Goal: Task Accomplishment & Management: Use online tool/utility

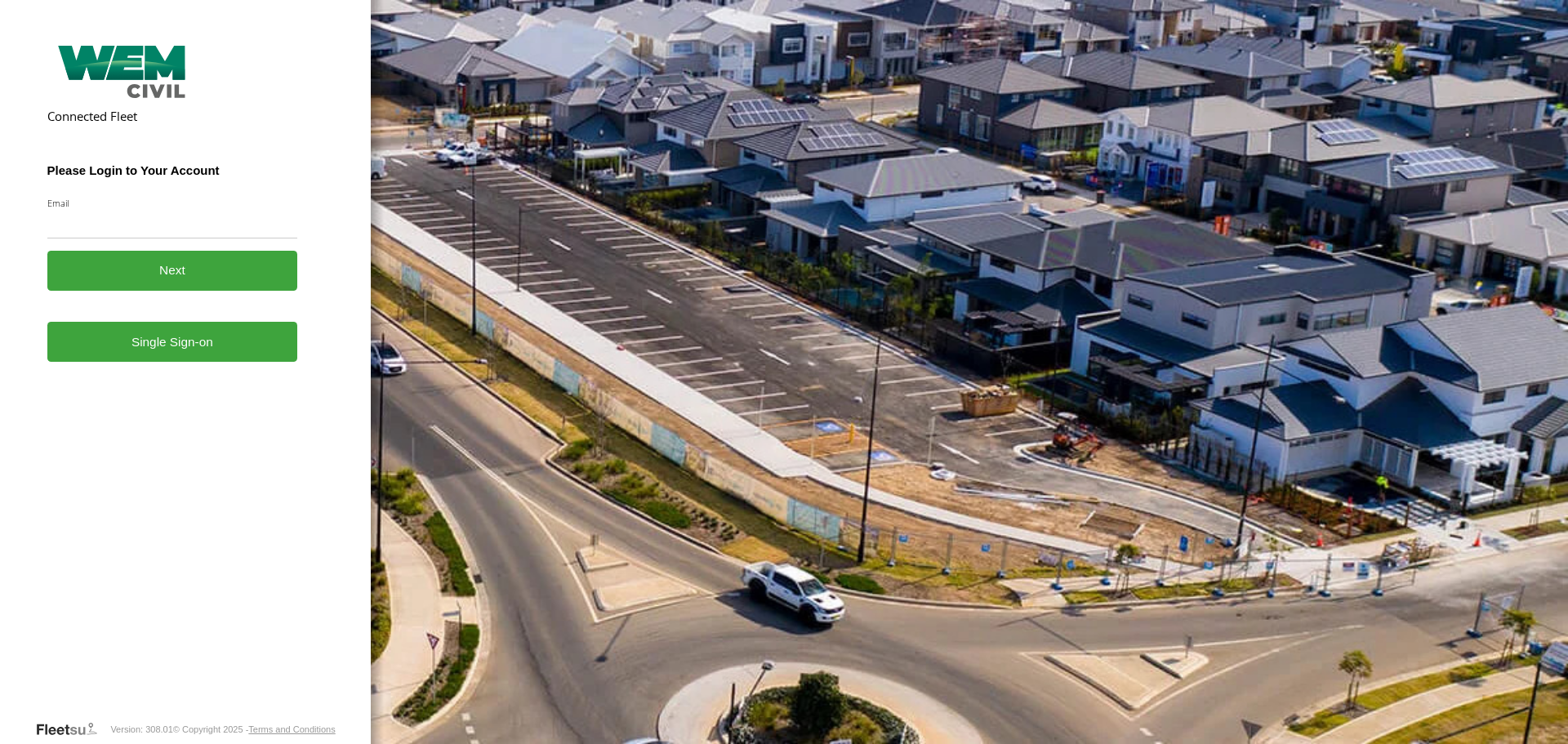
click at [174, 360] on link "Single Sign-on" at bounding box center [172, 342] width 251 height 40
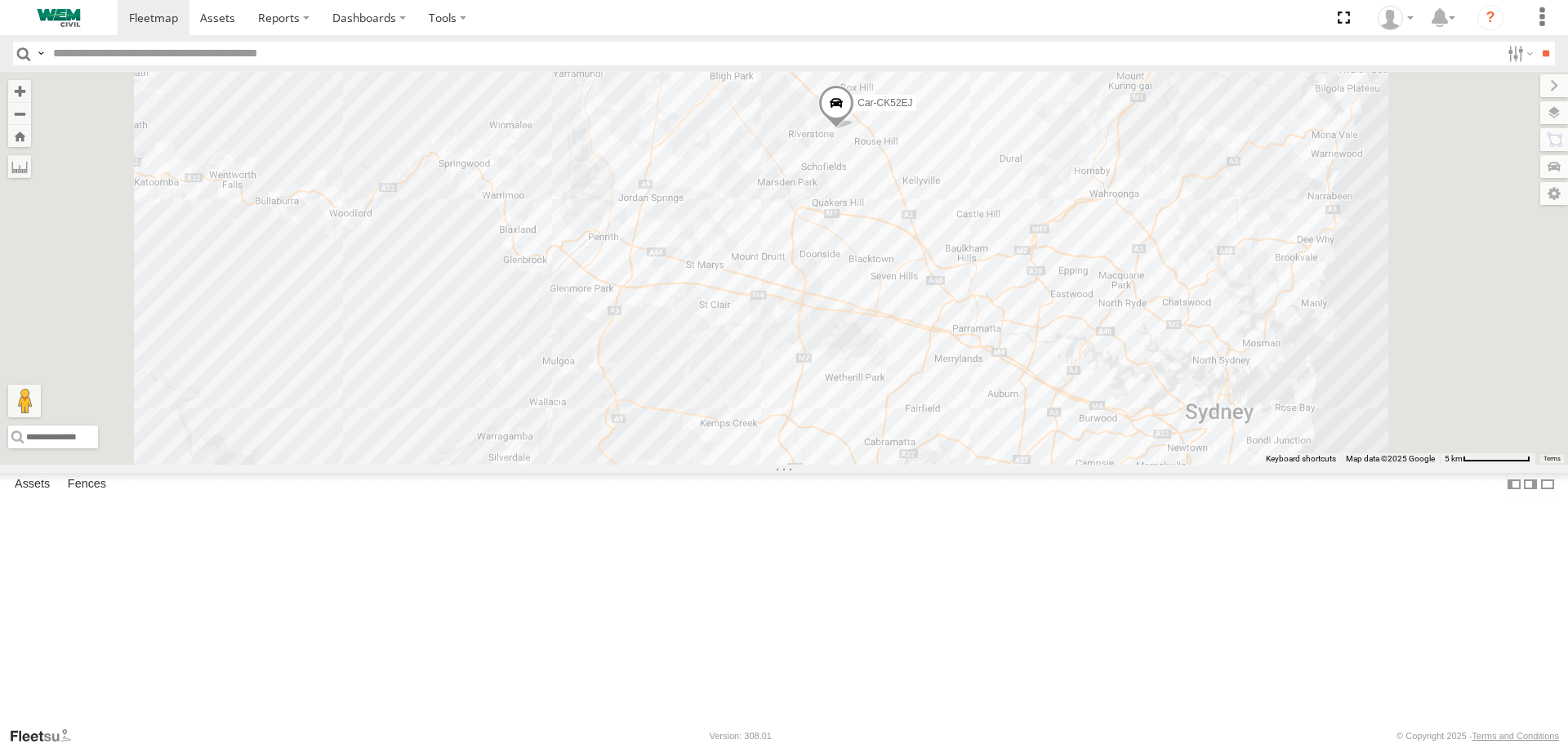
drag, startPoint x: 1040, startPoint y: 198, endPoint x: 1042, endPoint y: 325, distance: 127.0
click at [1042, 325] on div "Car-CK52EJ 3 Truck-CI67PH" at bounding box center [784, 267] width 1568 height 392
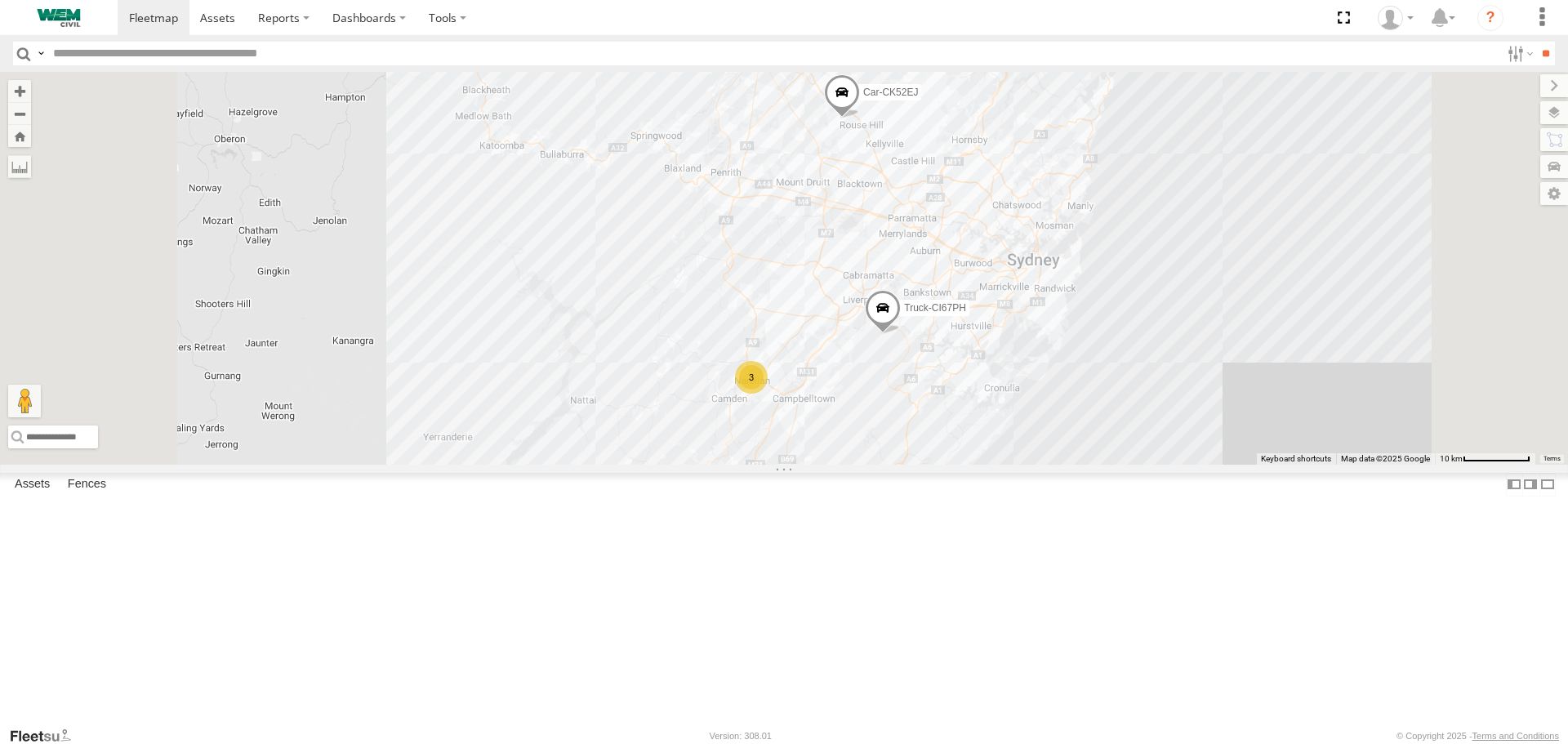
drag, startPoint x: 1014, startPoint y: 477, endPoint x: 1030, endPoint y: 421, distance: 58.2
click at [1030, 428] on div "Car-CK52EJ Truck-CI67PH 3" at bounding box center [784, 267] width 1568 height 392
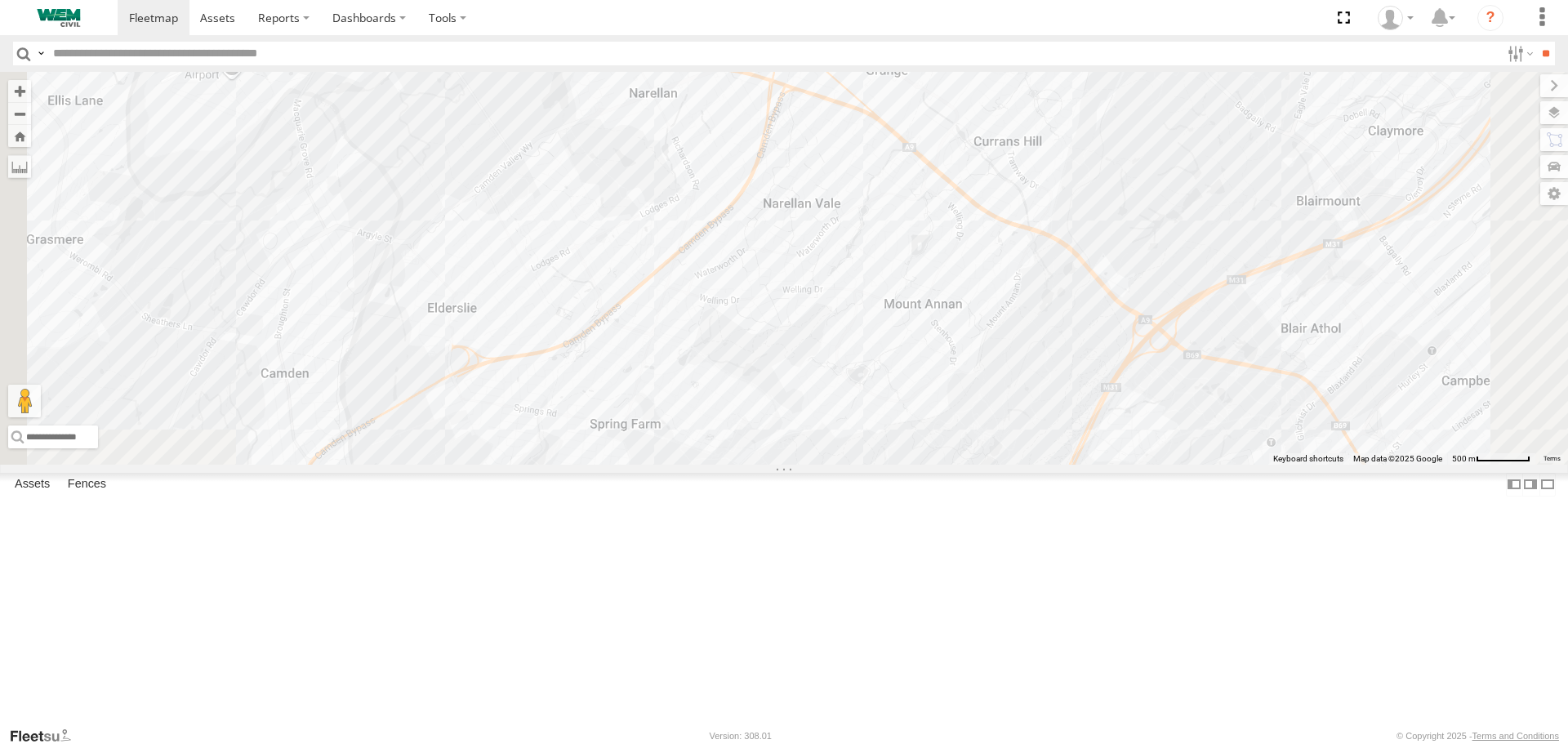
drag, startPoint x: 926, startPoint y: 286, endPoint x: 1014, endPoint y: 448, distance: 184.4
click at [1014, 455] on div "Car-CK52EJ Truck-CI67PH Truck-BD80MD Truck-FRO52R" at bounding box center [784, 267] width 1568 height 392
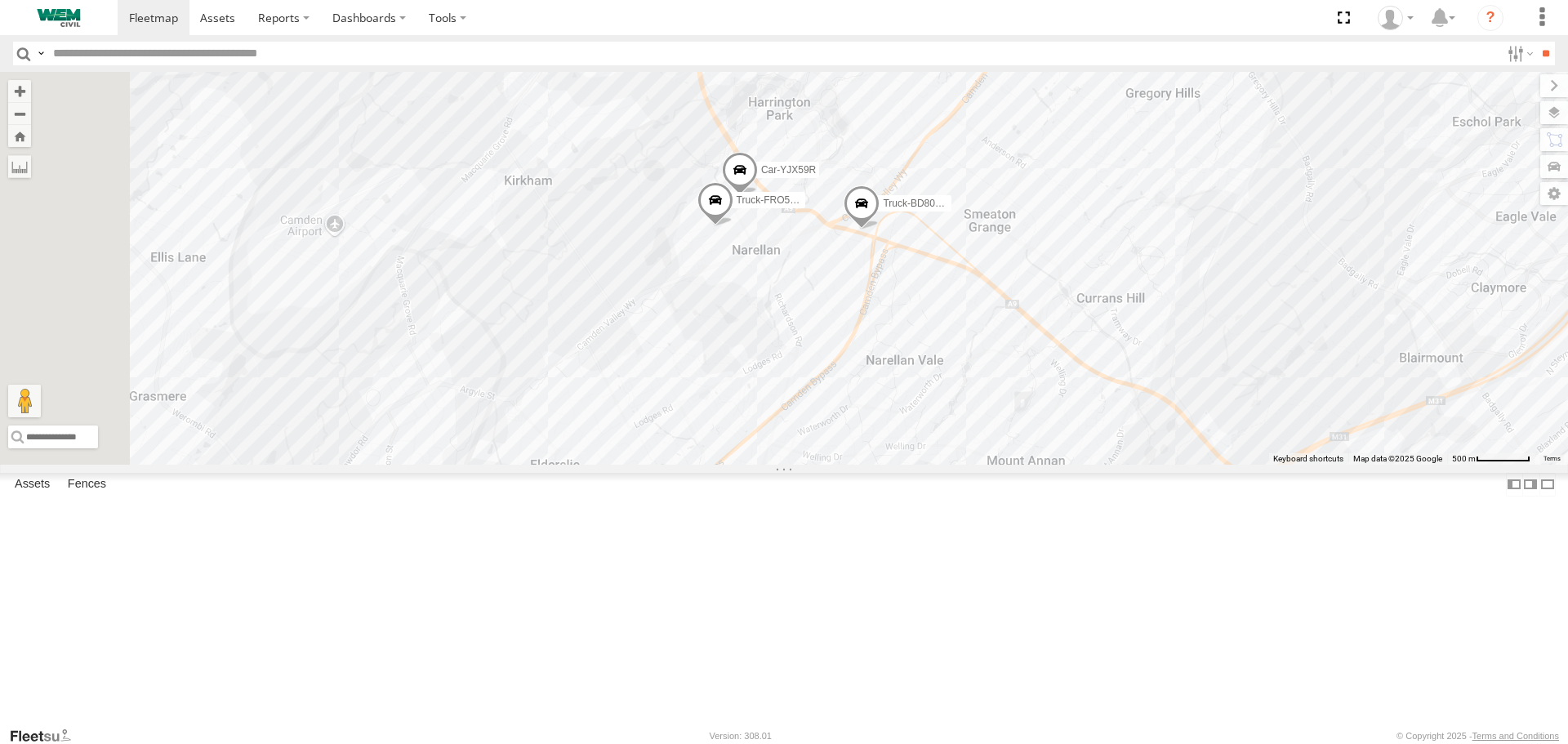
drag, startPoint x: 878, startPoint y: 285, endPoint x: 961, endPoint y: 421, distance: 159.3
click at [961, 421] on div "Car-CK52EJ Truck-CI67PH Truck-BD80MD Truck-FRO52R Car-YJX59R" at bounding box center [784, 267] width 1568 height 392
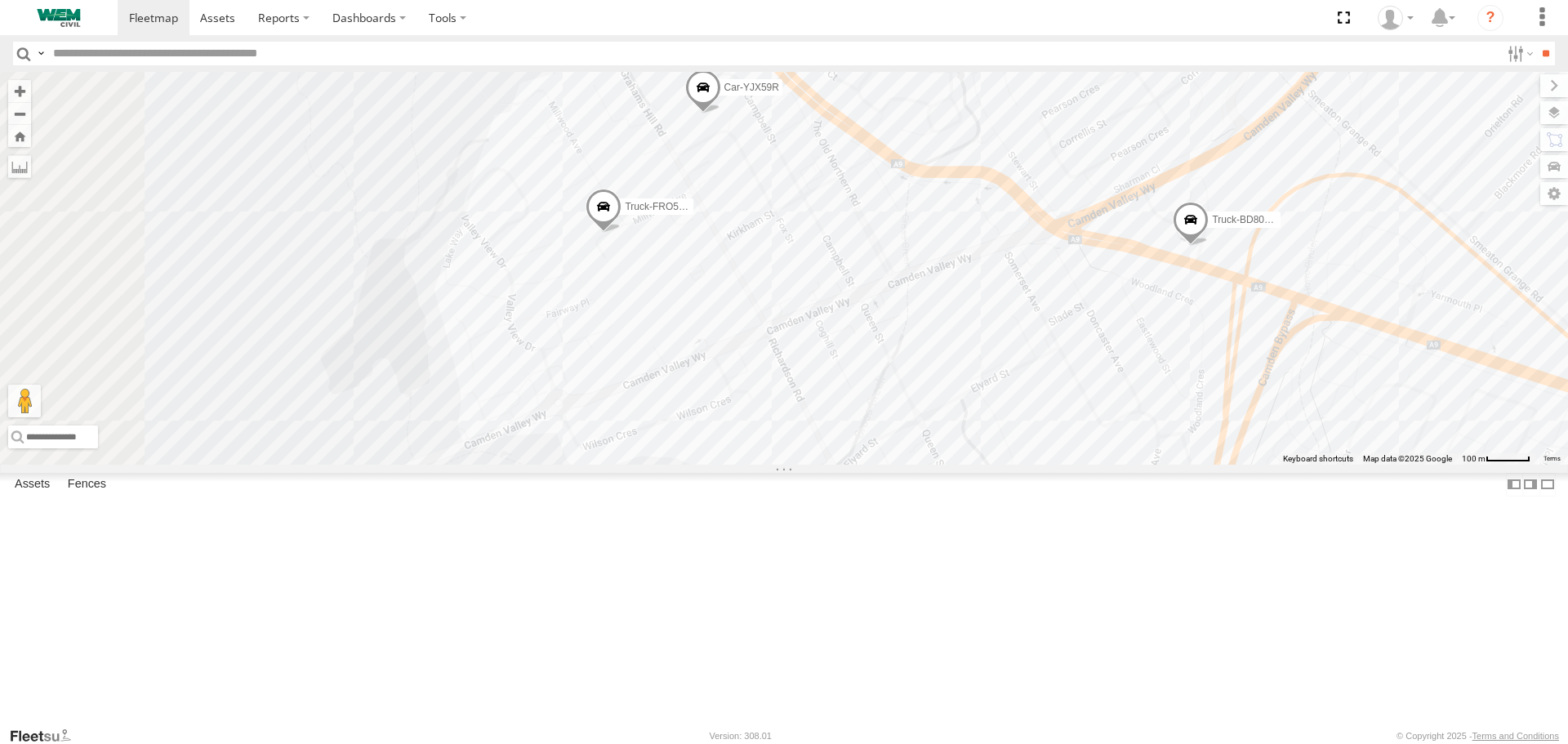
drag, startPoint x: 882, startPoint y: 334, endPoint x: 946, endPoint y: 434, distance: 118.7
click at [946, 434] on div "Car-CK52EJ Truck-CI67PH Truck-BD80MD Truck-FRO52R Car-YJX59R" at bounding box center [784, 267] width 1568 height 392
click at [622, 234] on span at bounding box center [604, 211] width 36 height 44
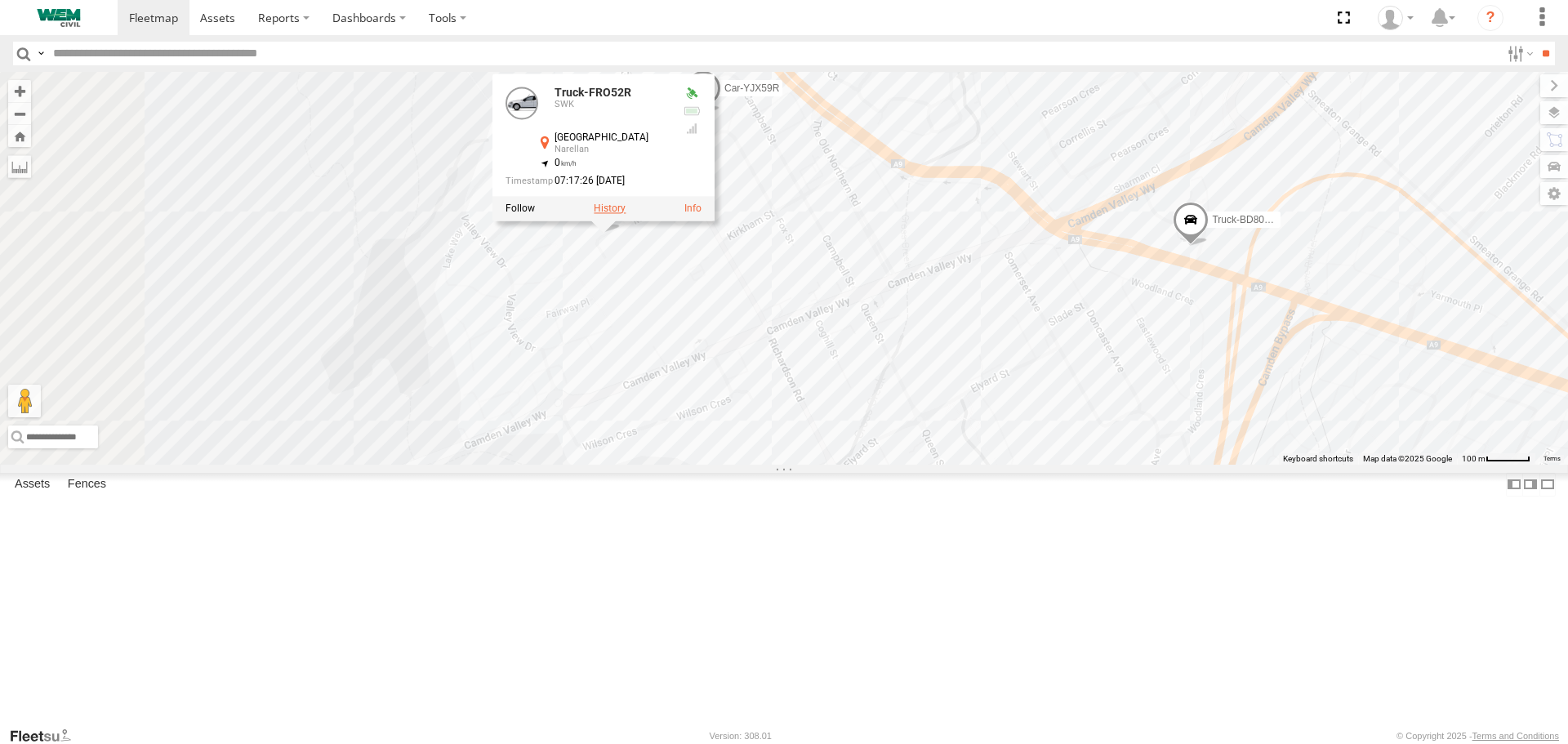
click at [625, 215] on label at bounding box center [609, 209] width 32 height 11
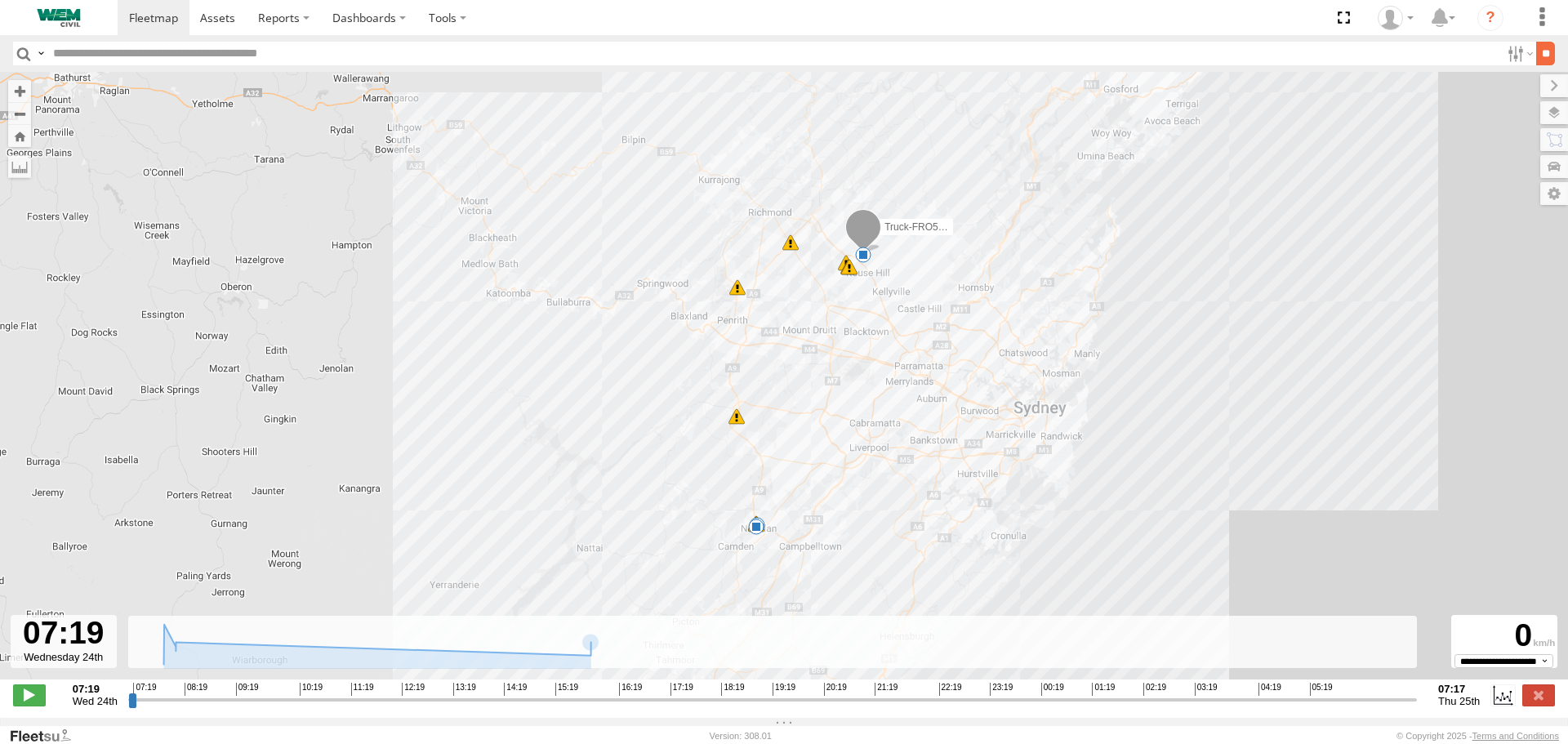
click at [1539, 58] on input "**" at bounding box center [1545, 53] width 19 height 24
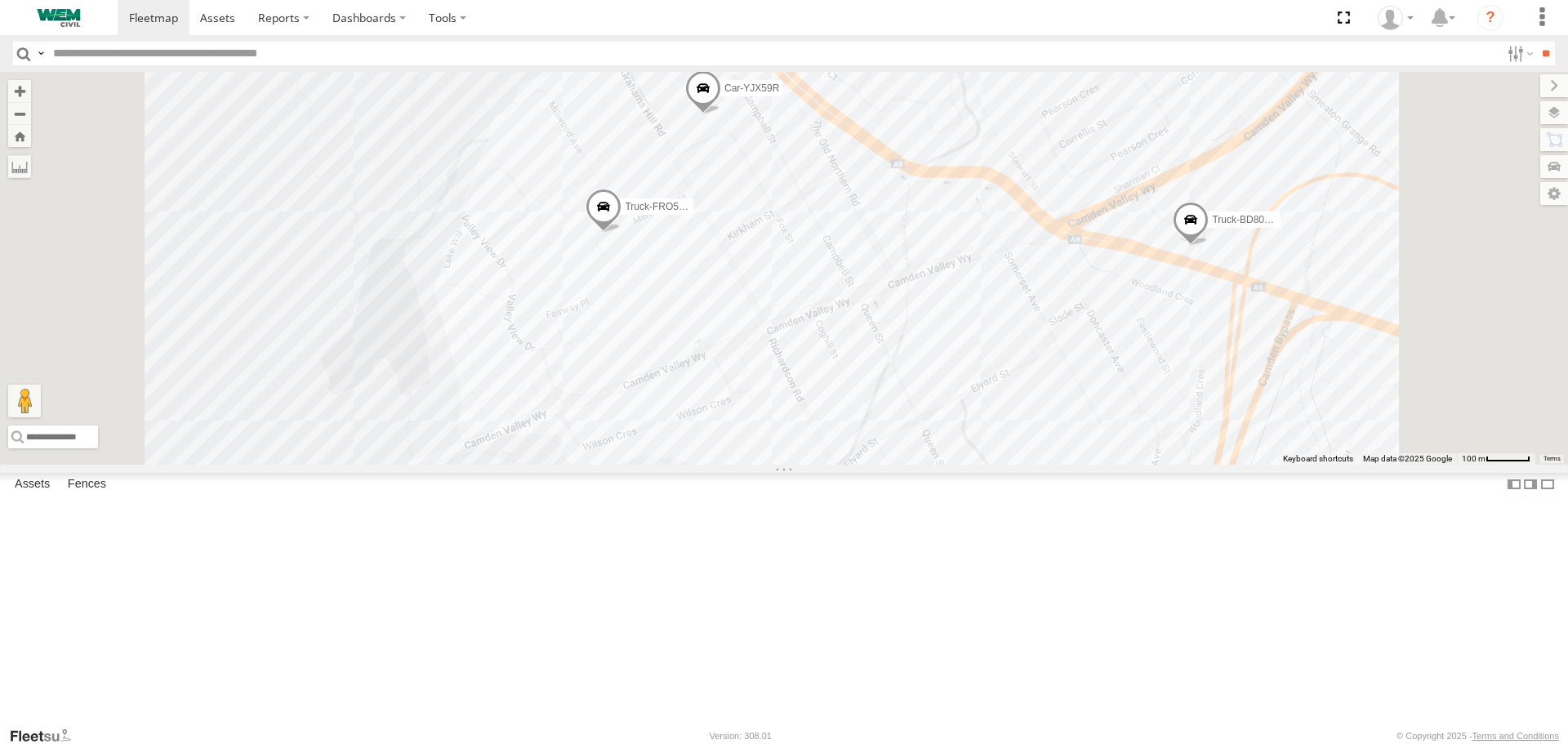
click at [0, 0] on div "Truck-FRO52R" at bounding box center [0, 0] width 0 height 0
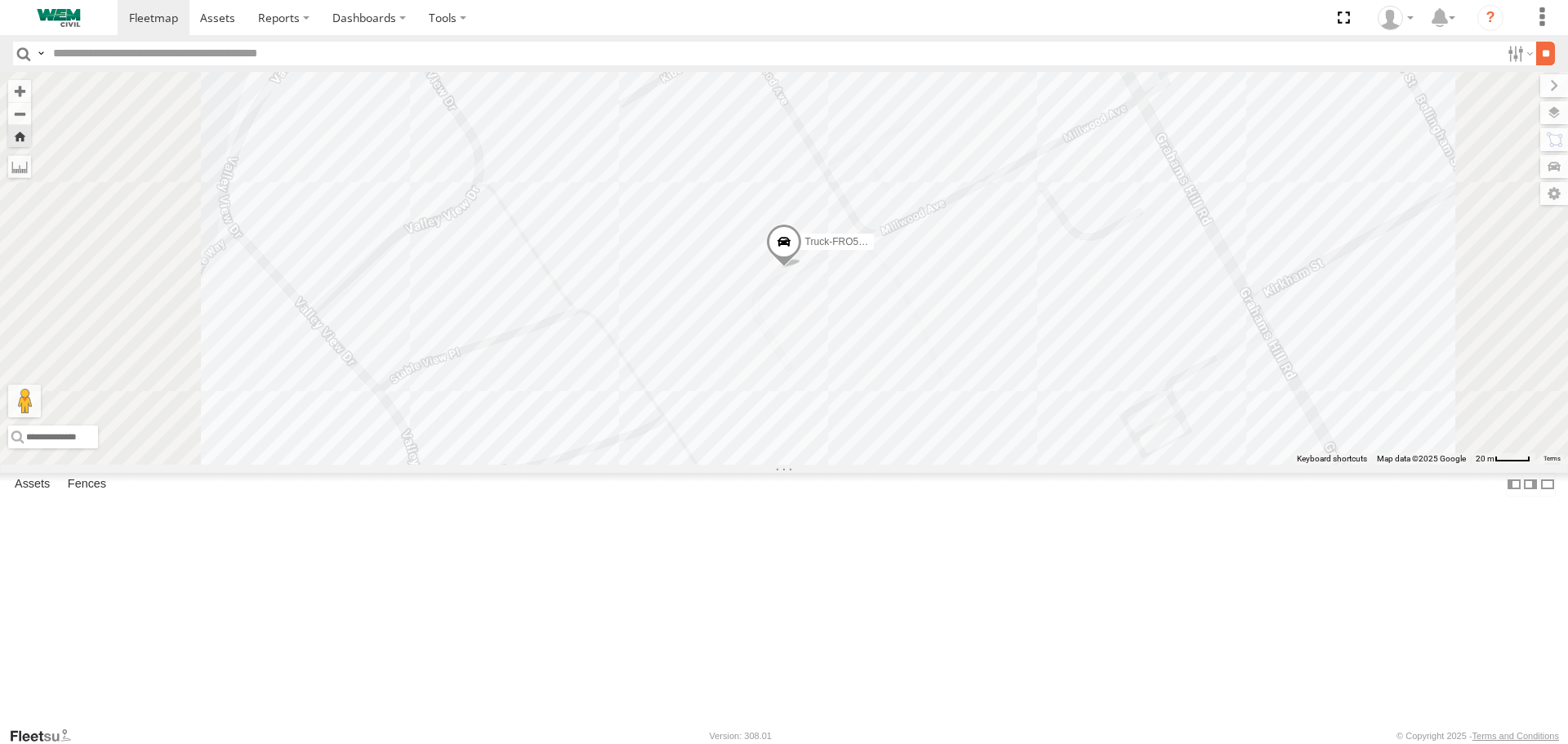
click at [1541, 56] on input "**" at bounding box center [1545, 53] width 19 height 24
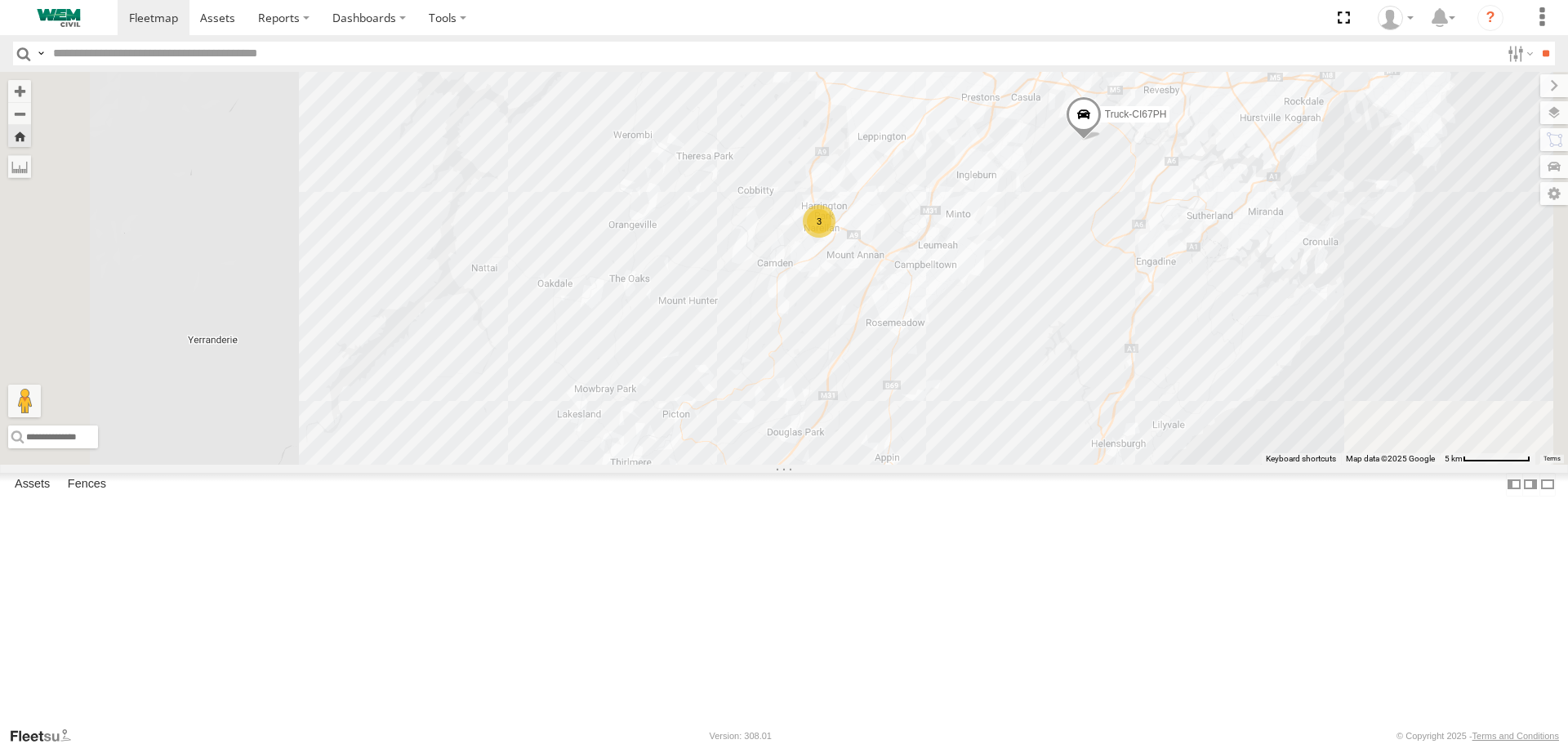
drag, startPoint x: 1188, startPoint y: 478, endPoint x: 1085, endPoint y: 355, distance: 160.4
click at [1089, 360] on div "3 Truck-CI67PH" at bounding box center [784, 267] width 1568 height 392
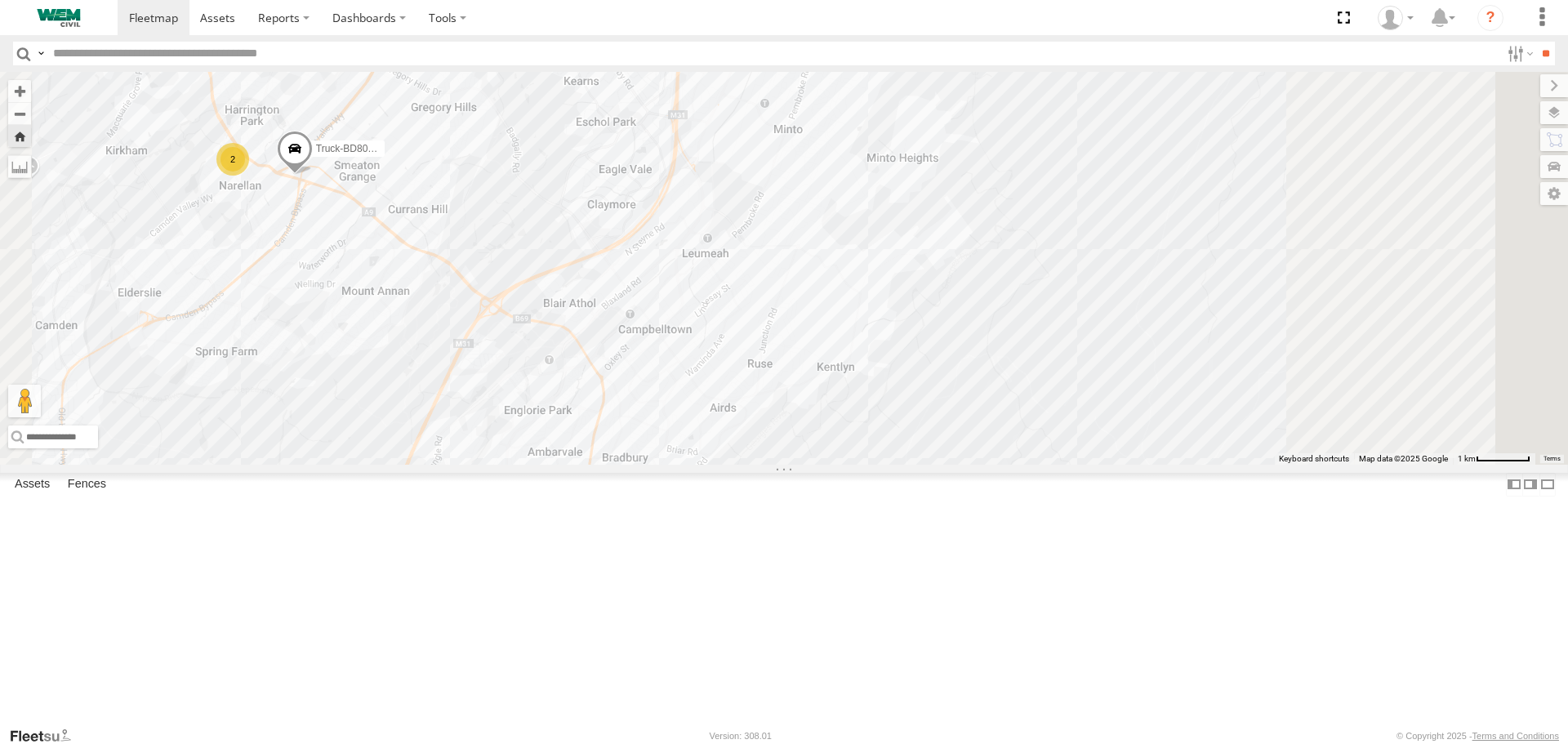
drag, startPoint x: 1228, startPoint y: 304, endPoint x: 895, endPoint y: 606, distance: 449.5
click at [895, 464] on div "Truck-CI67PH 2 Truck-BD80MD" at bounding box center [784, 267] width 1568 height 392
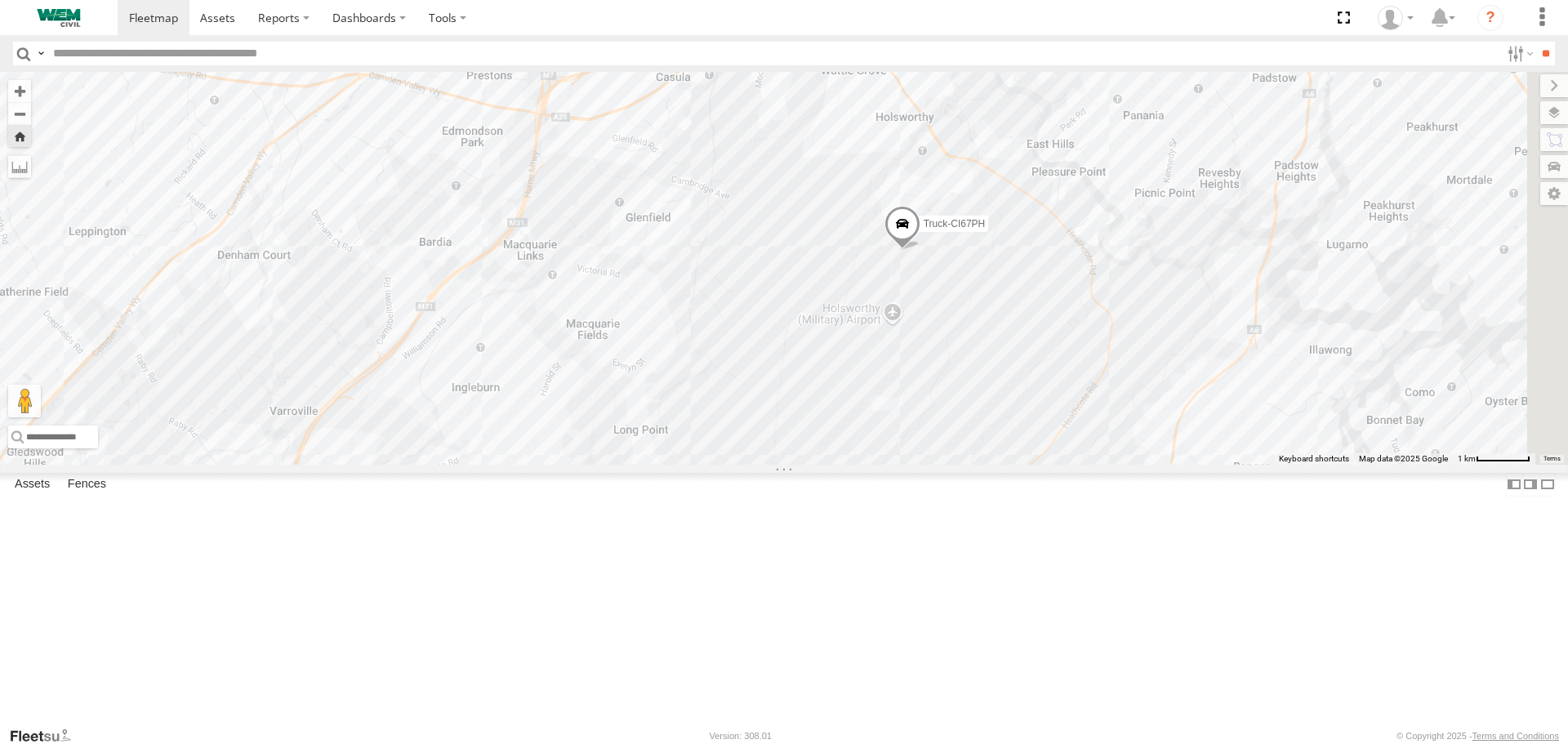
click at [920, 251] on span at bounding box center [902, 228] width 36 height 44
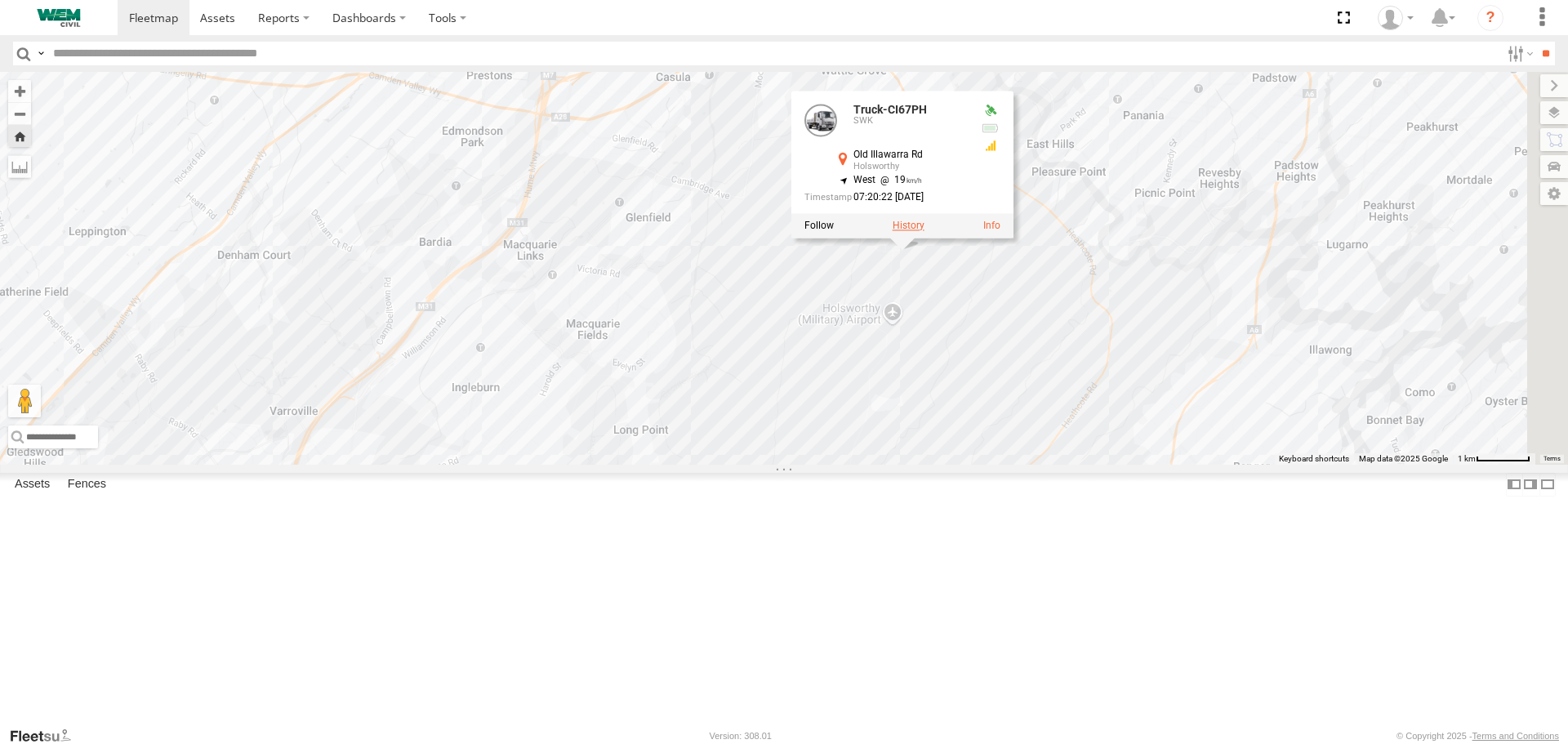
click at [925, 232] on label at bounding box center [909, 226] width 32 height 11
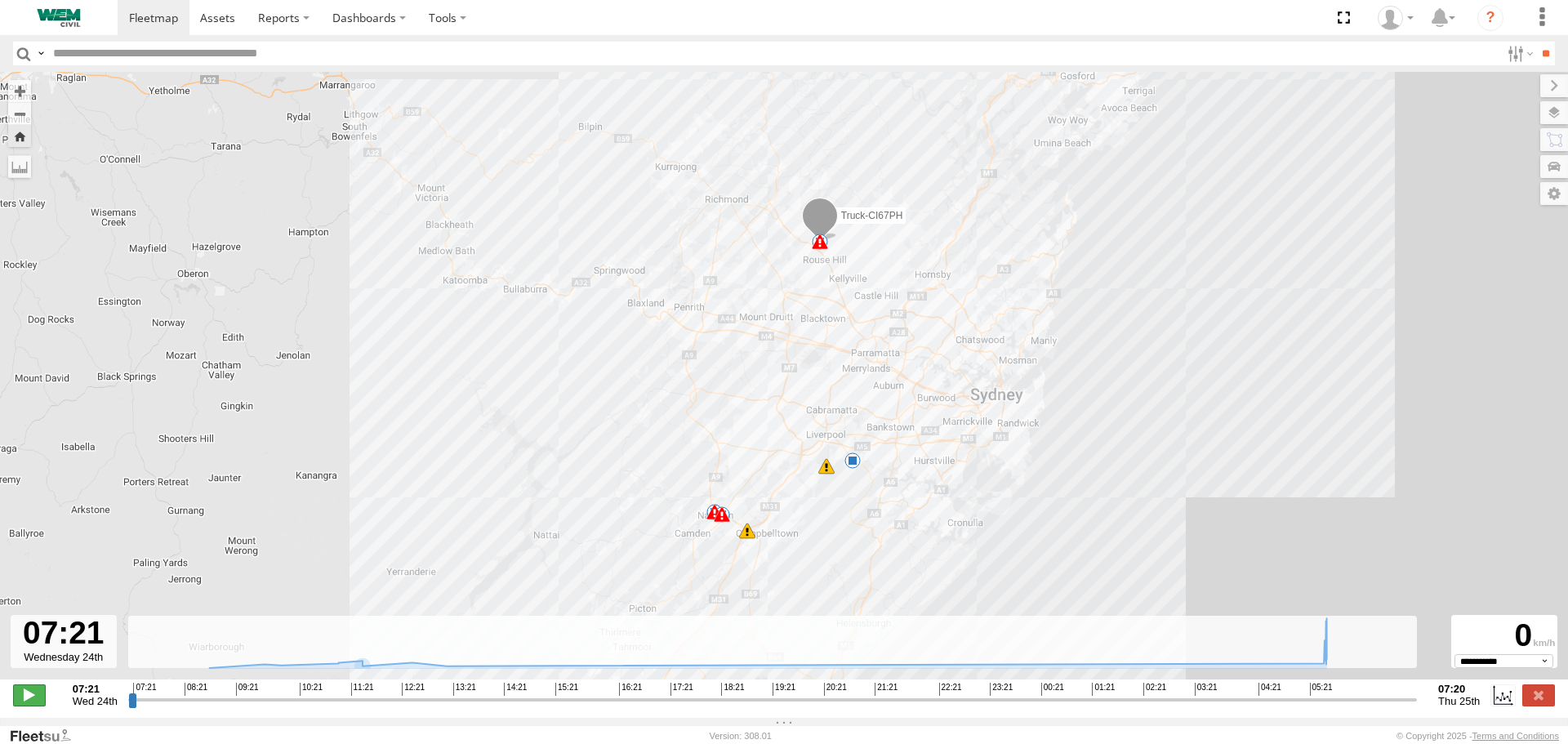
click at [21, 705] on span at bounding box center [29, 695] width 33 height 22
drag, startPoint x: 133, startPoint y: 711, endPoint x: 241, endPoint y: 717, distance: 108.2
click at [241, 707] on input "range" at bounding box center [772, 700] width 1288 height 15
drag, startPoint x: 246, startPoint y: 713, endPoint x: 983, endPoint y: 714, distance: 737.0
click at [983, 707] on input "range" at bounding box center [772, 700] width 1288 height 15
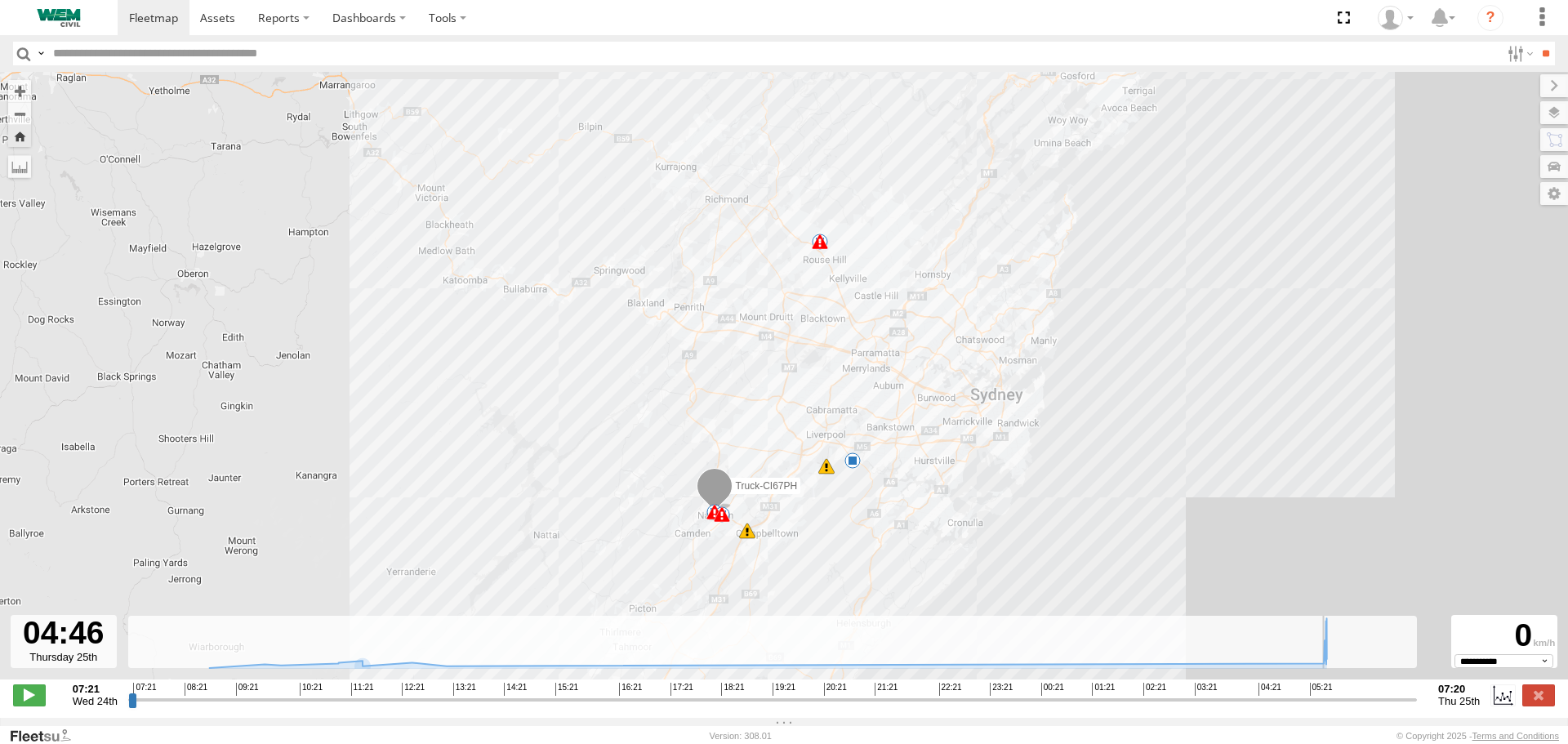
drag, startPoint x: 992, startPoint y: 708, endPoint x: 1274, endPoint y: 708, distance: 282.0
click at [1274, 707] on input "range" at bounding box center [772, 700] width 1288 height 15
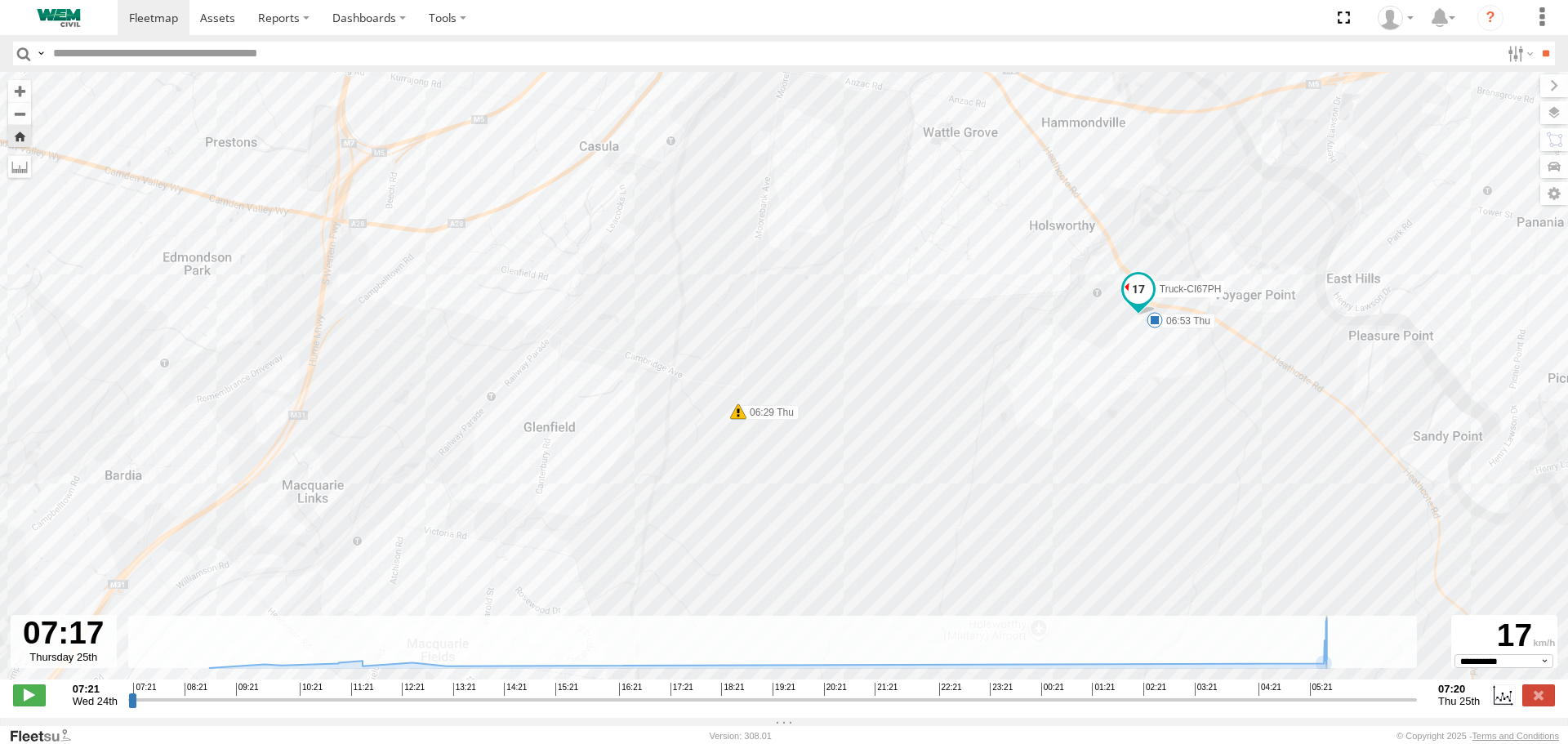
drag, startPoint x: 340, startPoint y: 491, endPoint x: 1010, endPoint y: 248, distance: 712.7
click at [1010, 248] on div "Truck-CI67PH 14:32 Wed 14:39 Wed 06:29 Thu 14:49 Wed 05:52 Thu 06:53 Thu 05:27 …" at bounding box center [784, 383] width 1568 height 624
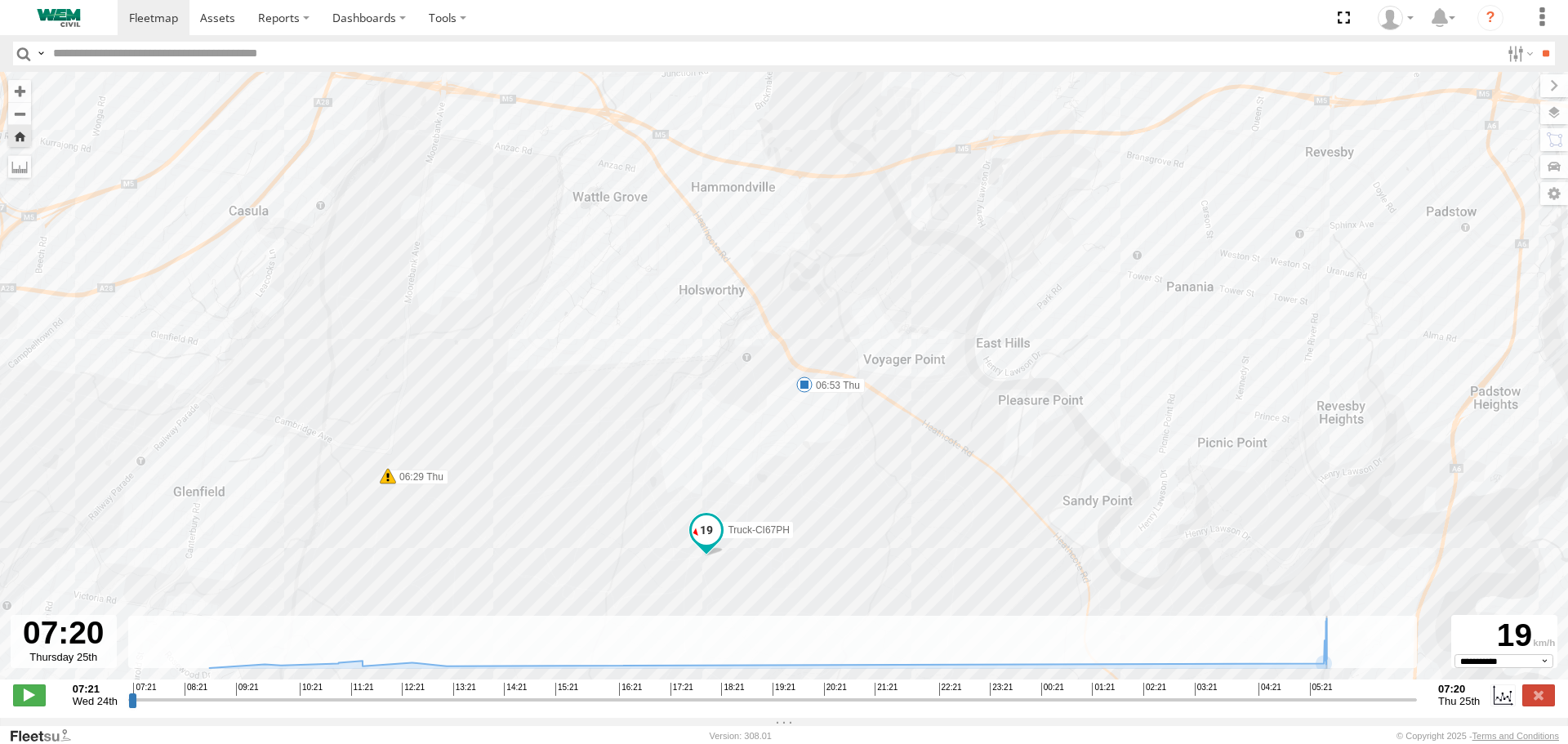
drag, startPoint x: 477, startPoint y: 508, endPoint x: 698, endPoint y: 368, distance: 261.6
click at [658, 390] on div "Truck-CI67PH 14:32 Wed 14:39 Wed 06:29 Thu 14:49 Wed 05:52 Thu 06:53 Thu 05:27 …" at bounding box center [784, 383] width 1568 height 624
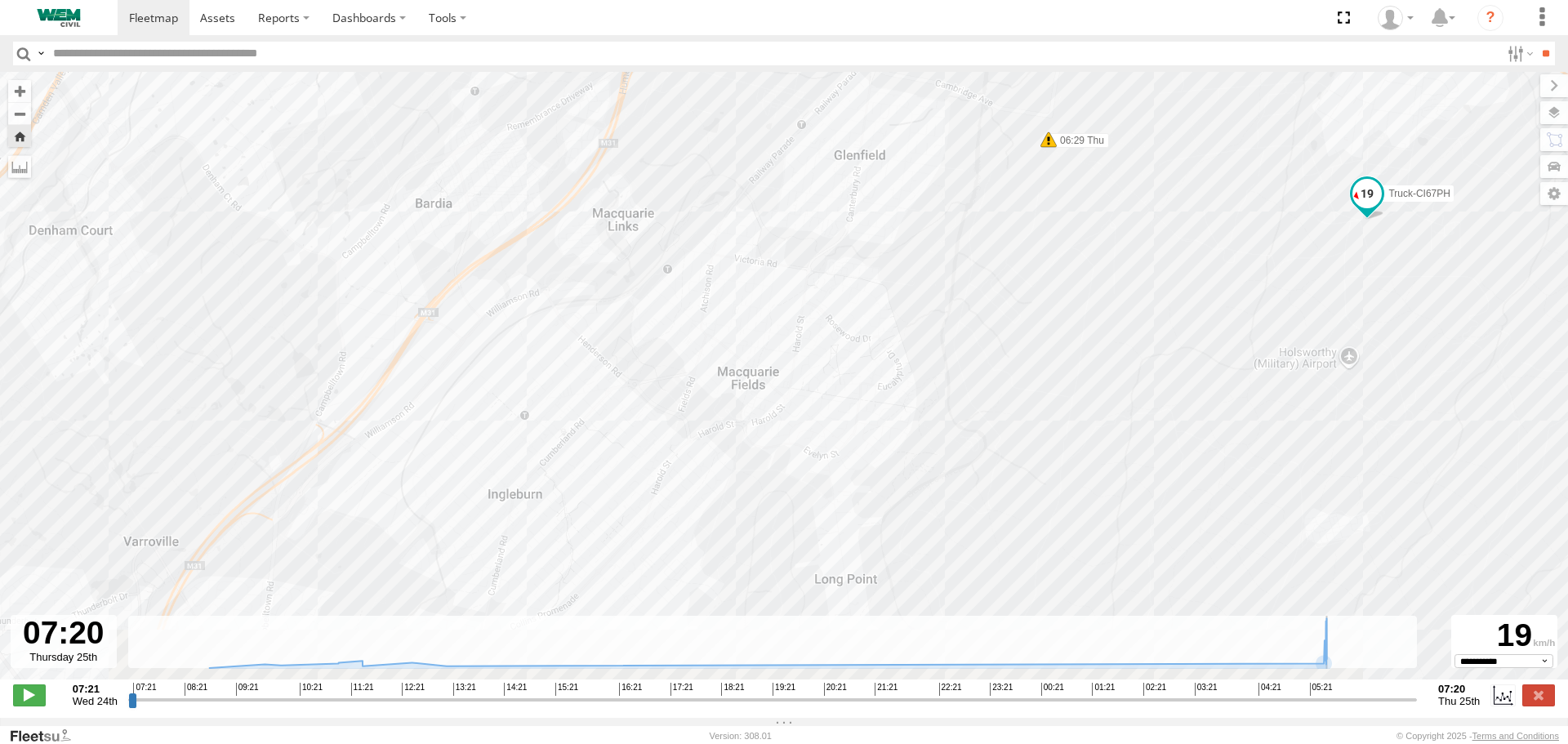
drag, startPoint x: 577, startPoint y: 421, endPoint x: 849, endPoint y: 317, distance: 291.2
click at [849, 317] on div "Truck-CI67PH 14:32 Wed 14:39 Wed 06:29 Thu 14:49 Wed 05:52 Thu 06:53 Thu 05:27 …" at bounding box center [784, 383] width 1568 height 624
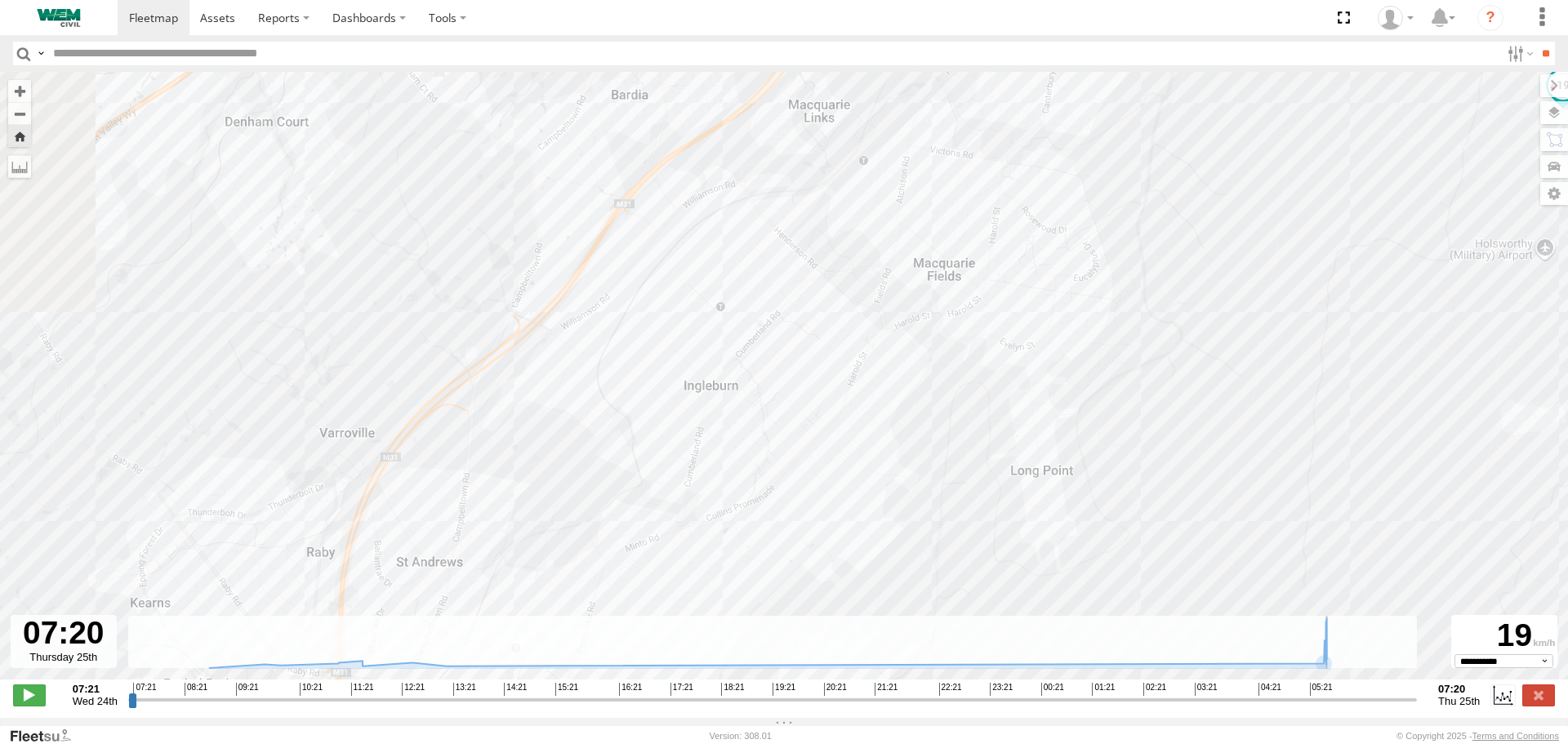
drag, startPoint x: 579, startPoint y: 431, endPoint x: 753, endPoint y: 331, distance: 200.7
click at [753, 331] on div "Truck-CI67PH 14:32 Wed 14:39 Wed 06:29 Thu 14:49 Wed 05:52 Thu 06:53 Thu 05:27 …" at bounding box center [784, 383] width 1568 height 624
click at [1313, 704] on input "range" at bounding box center [772, 700] width 1288 height 15
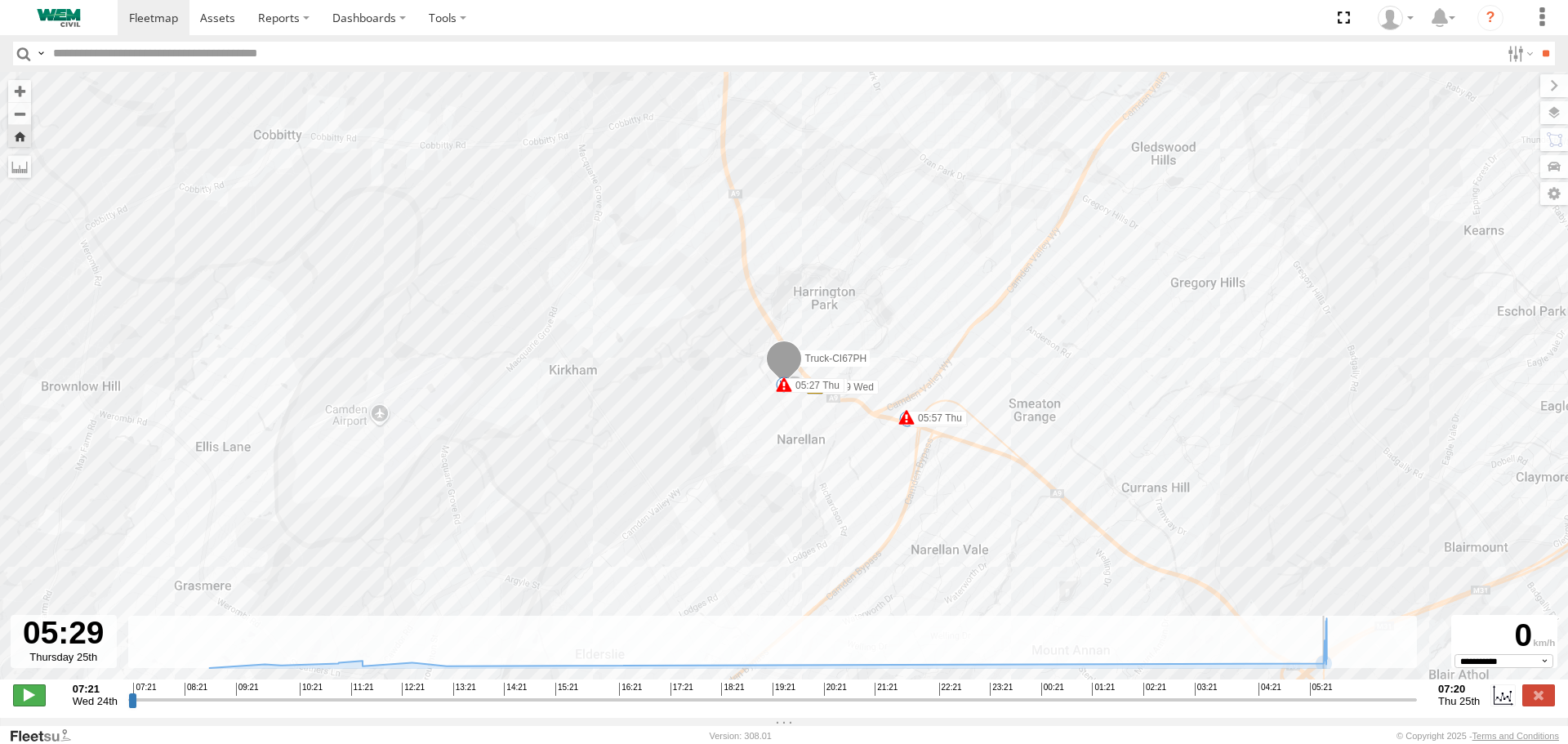
click at [28, 705] on span at bounding box center [29, 695] width 33 height 22
type input "**********"
